Goal: Connect with others: Connect with others

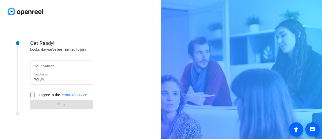
click at [59, 65] on input "Your name" at bounding box center [61, 66] width 55 height 6
type input "[PERSON_NAME]"
click at [43, 96] on label "I agree to the Terms Of Service" at bounding box center [62, 94] width 49 height 5
click at [38, 96] on input "I agree to the Terms Of Service" at bounding box center [33, 95] width 10 height 10
checkbox input "true"
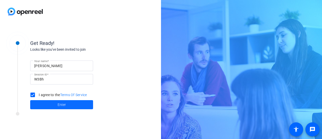
click at [45, 102] on span at bounding box center [61, 104] width 63 height 12
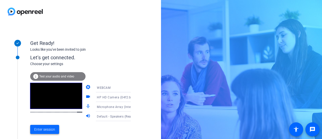
click at [42, 125] on span at bounding box center [44, 129] width 29 height 12
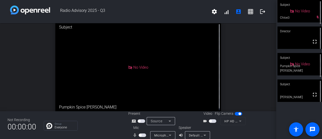
click at [143, 135] on span "button" at bounding box center [143, 135] width 8 height 4
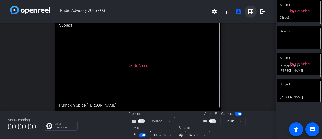
click at [247, 14] on mat-icon "grid_on" at bounding box center [250, 12] width 6 height 6
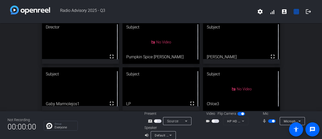
scroll to position [8, 0]
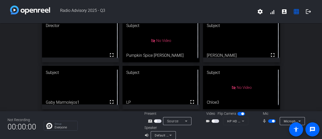
click at [272, 120] on span "button" at bounding box center [273, 120] width 3 height 3
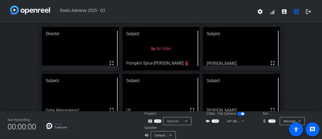
scroll to position [50, 0]
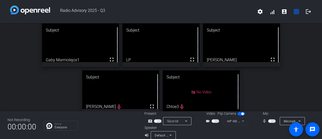
click at [288, 78] on div "Director fullscreen Subject No Video Pumpkin Spice [PERSON_NAME] mic_none Subje…" at bounding box center [161, 45] width 322 height 144
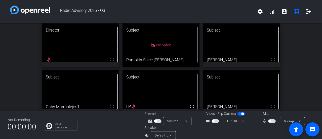
scroll to position [54, 0]
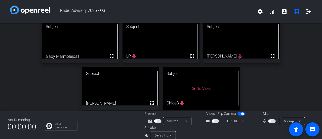
click at [270, 121] on span "button" at bounding box center [272, 121] width 8 height 4
click at [272, 121] on span "button" at bounding box center [273, 120] width 3 height 3
click at [107, 103] on video at bounding box center [120, 86] width 77 height 38
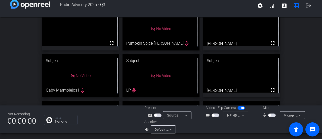
scroll to position [25, 0]
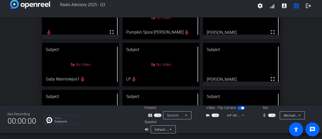
click at [269, 115] on span "button" at bounding box center [269, 115] width 3 height 3
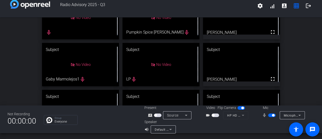
scroll to position [50, 0]
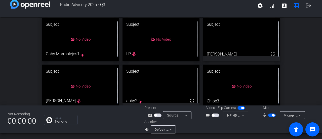
click at [272, 114] on span "button" at bounding box center [273, 115] width 3 height 3
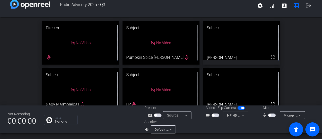
scroll to position [25, 0]
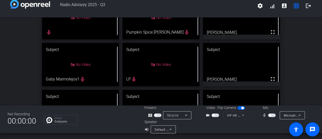
click at [269, 116] on span "button" at bounding box center [272, 115] width 8 height 4
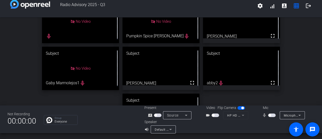
scroll to position [0, 0]
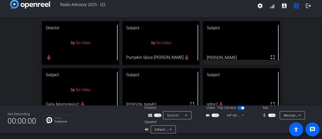
click at [265, 115] on mat-icon "mic_none" at bounding box center [265, 115] width 6 height 6
click at [268, 114] on span "button" at bounding box center [269, 115] width 3 height 3
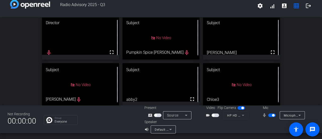
scroll to position [8, 0]
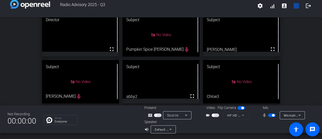
click at [272, 115] on span "button" at bounding box center [273, 115] width 3 height 3
click at [271, 115] on span "button" at bounding box center [272, 115] width 8 height 4
